Goal: Find specific page/section: Find specific page/section

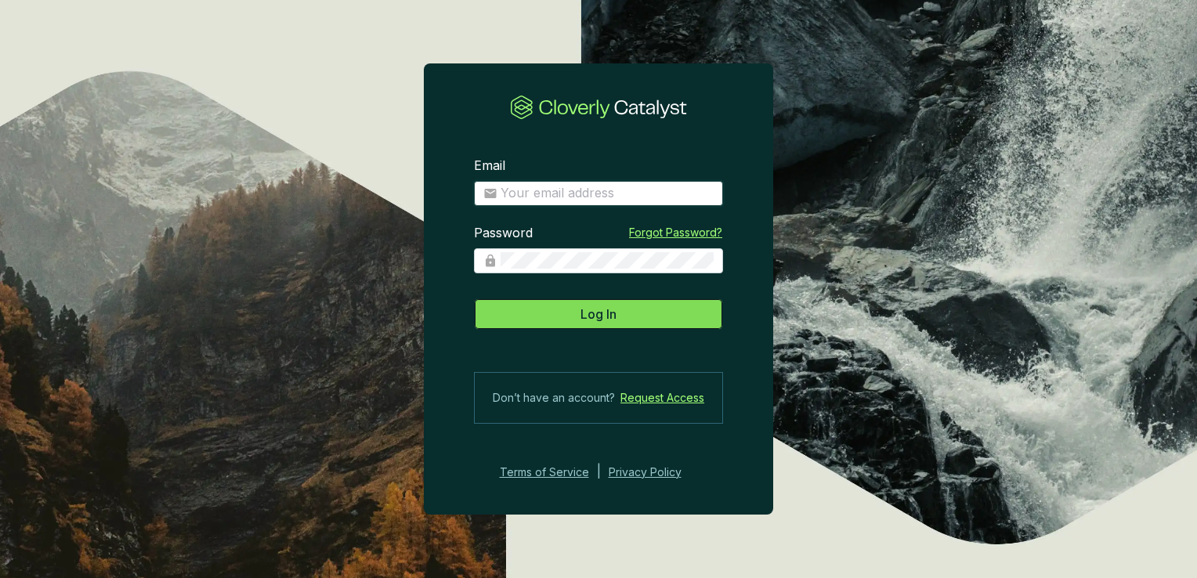
type input "[PERSON_NAME][EMAIL_ADDRESS][DOMAIN_NAME]"
click at [664, 317] on button "Log In" at bounding box center [598, 314] width 249 height 31
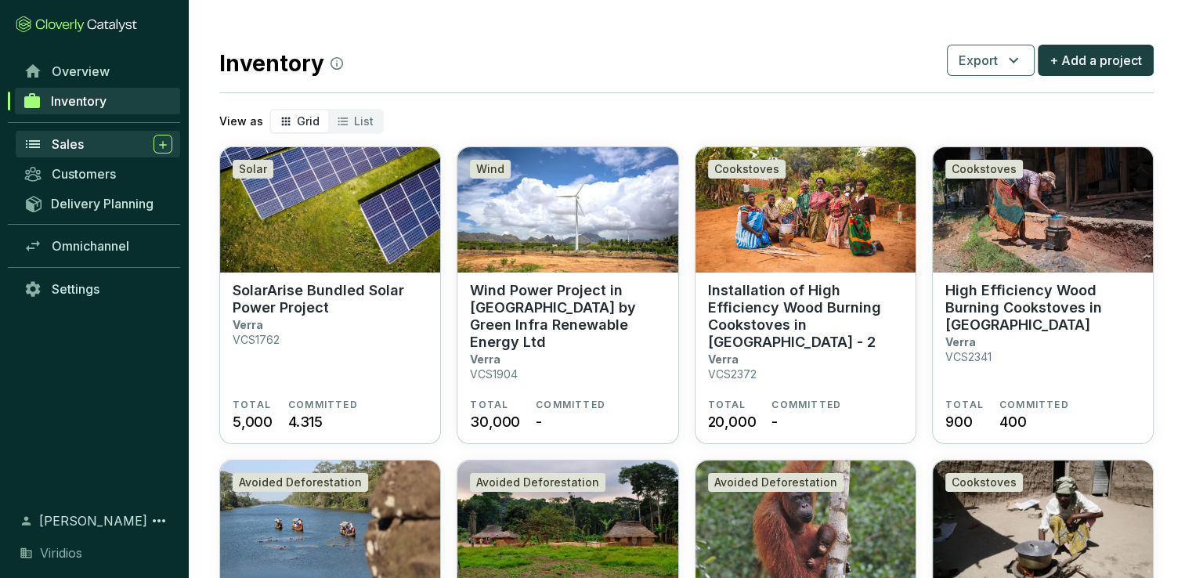
click at [107, 147] on div "Sales" at bounding box center [112, 144] width 121 height 19
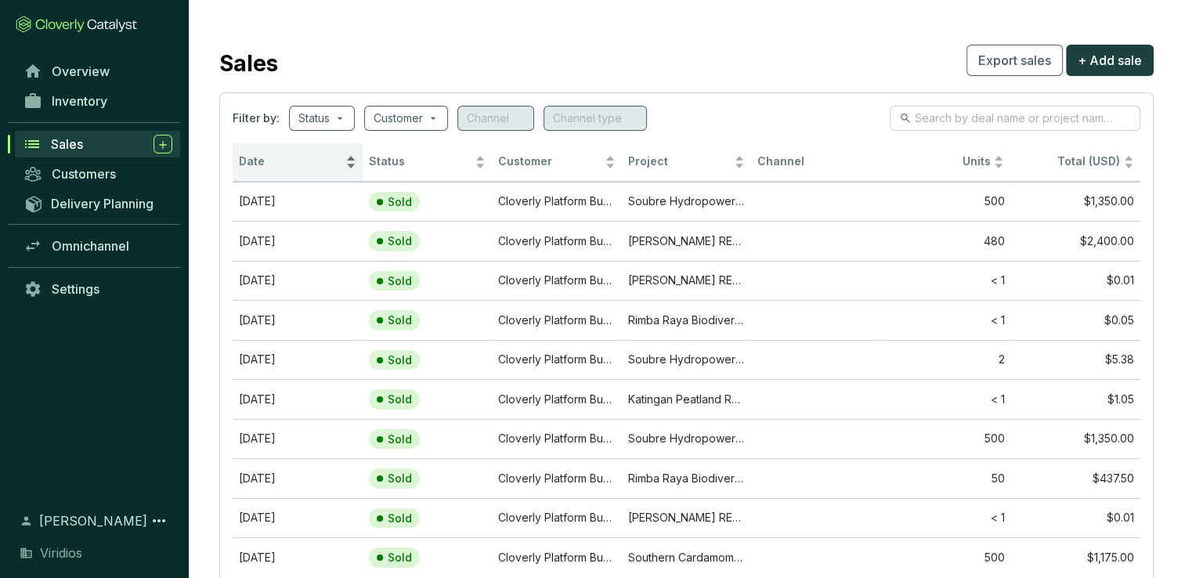
click at [299, 166] on span "Date" at bounding box center [290, 161] width 103 height 15
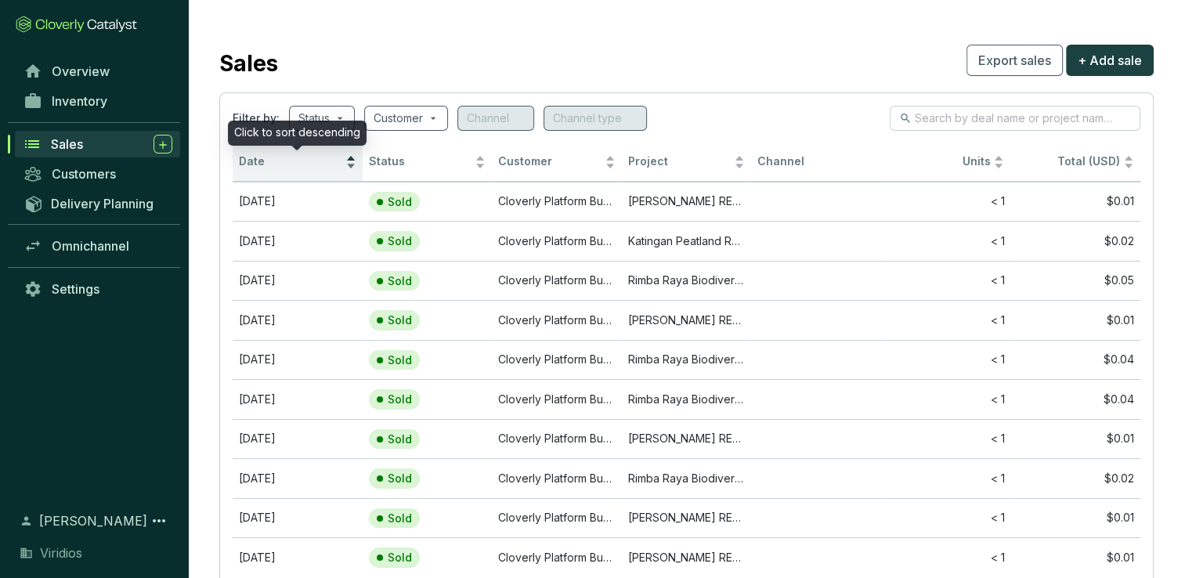
click at [299, 166] on span "Date" at bounding box center [290, 161] width 103 height 15
